Goal: Transaction & Acquisition: Download file/media

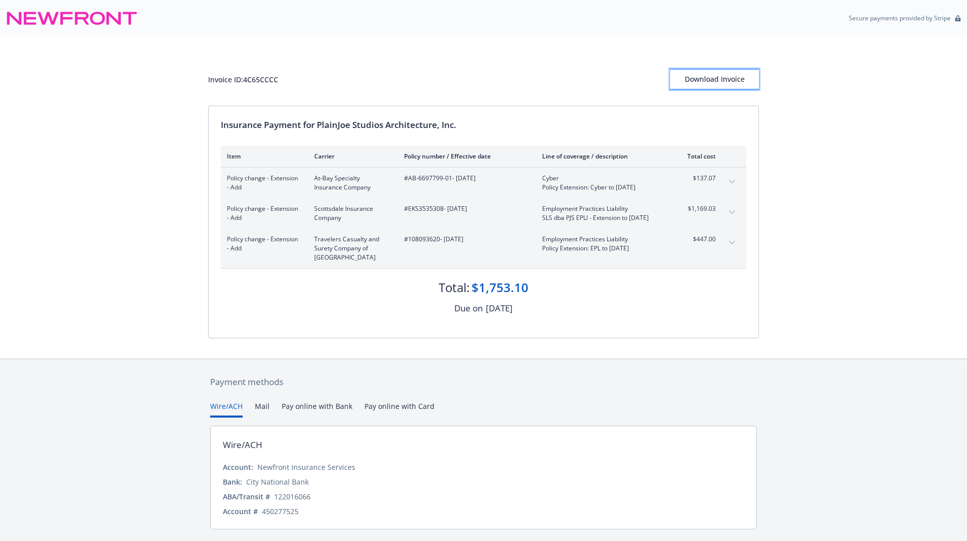
click at [704, 81] on div "Download Invoice" at bounding box center [714, 79] width 89 height 19
